Goal: Go to known website: Go to known website

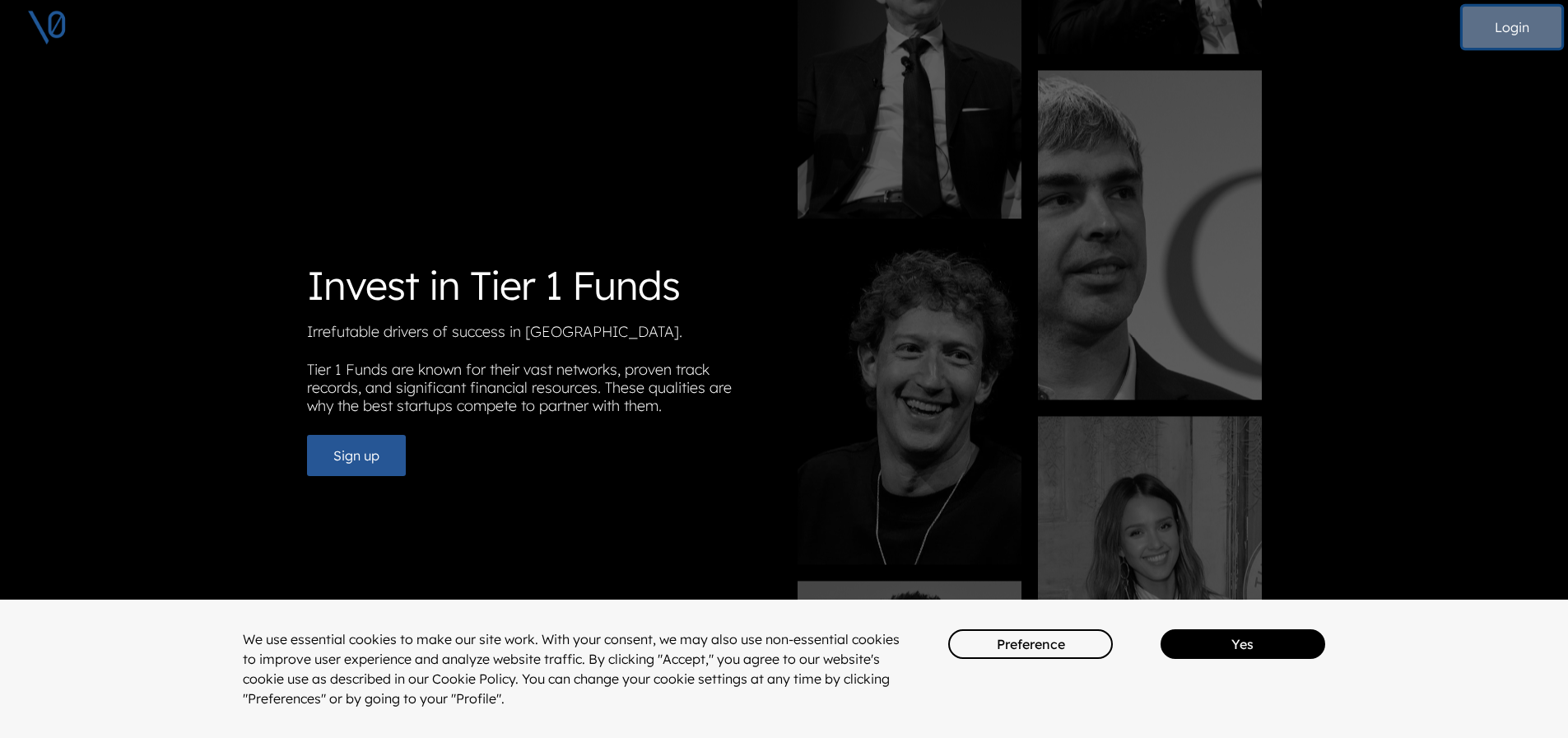
click at [1501, 36] on button "Login" at bounding box center [1512, 27] width 99 height 41
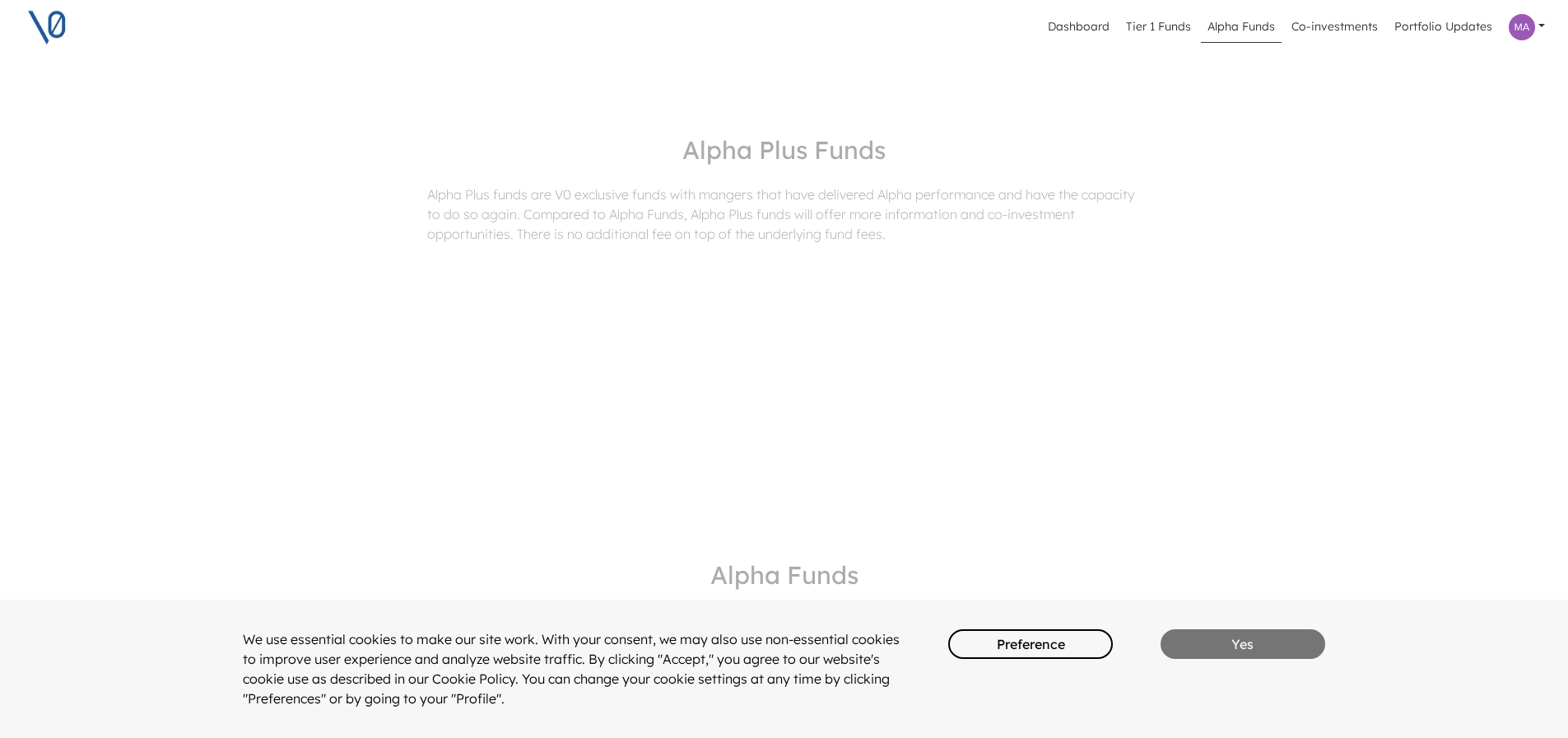
click at [1225, 650] on button "Yes" at bounding box center [1243, 644] width 164 height 30
